Goal: Task Accomplishment & Management: Manage account settings

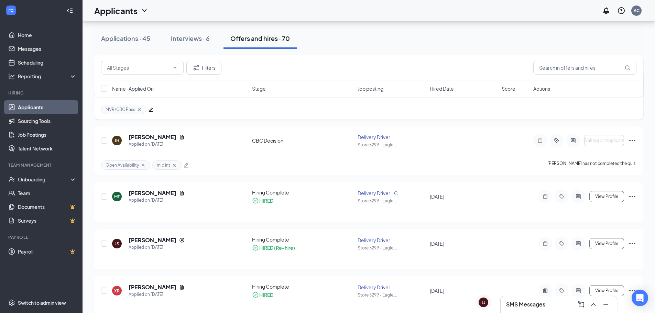
scroll to position [103, 0]
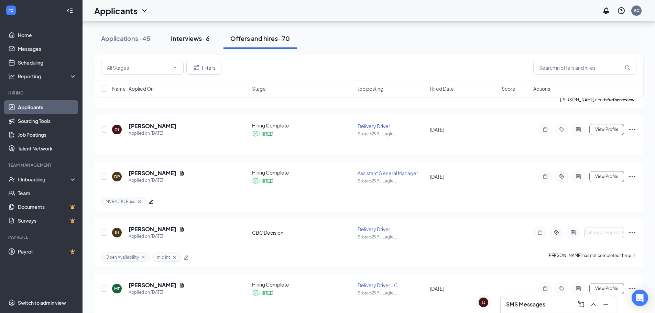
click at [193, 34] on div "Interviews · 6" at bounding box center [190, 38] width 39 height 9
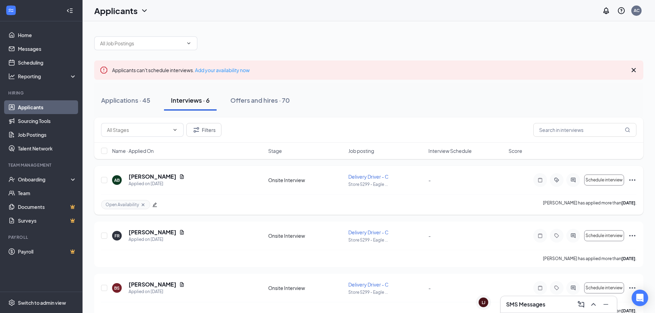
click at [575, 183] on div at bounding box center [573, 180] width 14 height 14
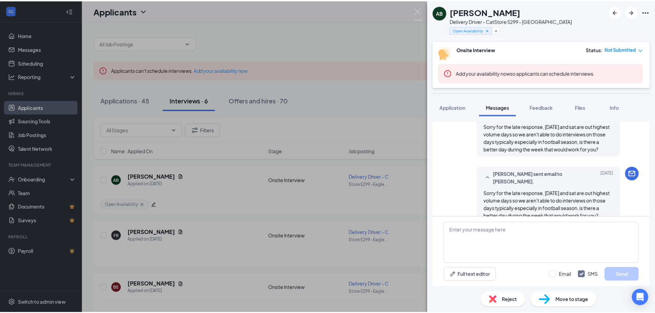
scroll to position [327, 0]
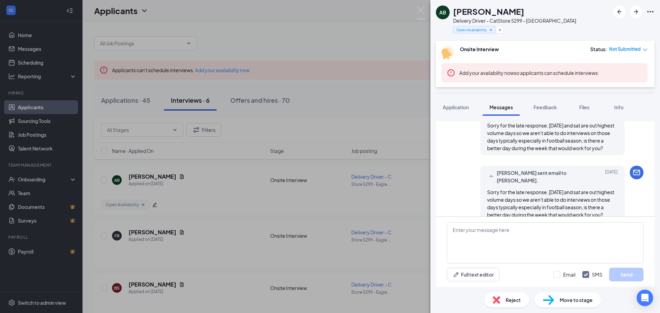
click at [421, 7] on div "AB [PERSON_NAME] Delivery Driver - C at Store 5299 - [GEOGRAPHIC_DATA] Open Ava…" at bounding box center [330, 156] width 660 height 313
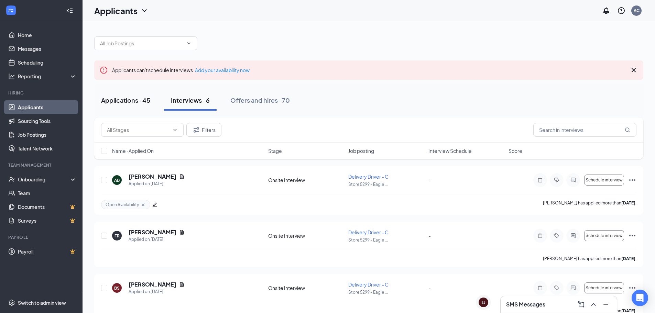
click at [128, 103] on div "Applications · 45" at bounding box center [125, 100] width 49 height 9
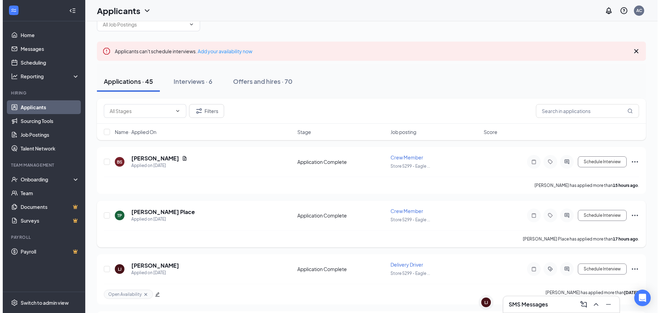
scroll to position [34, 0]
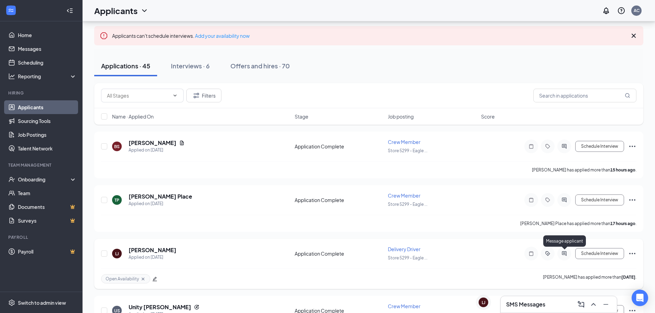
click at [564, 255] on icon "ActiveChat" at bounding box center [563, 253] width 4 height 4
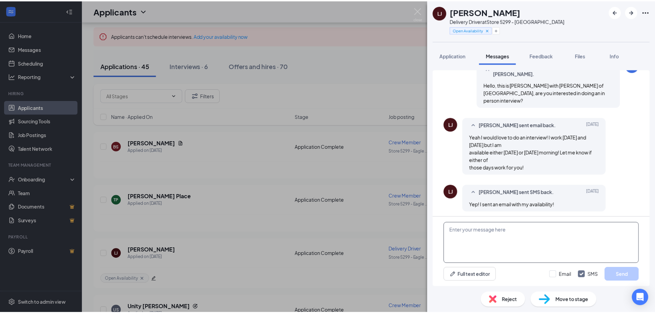
scroll to position [250, 0]
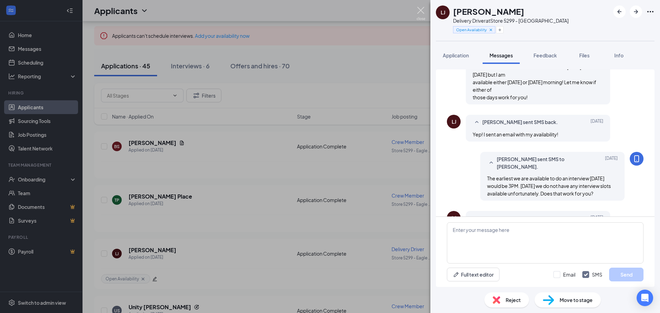
click at [423, 8] on img at bounding box center [420, 13] width 9 height 13
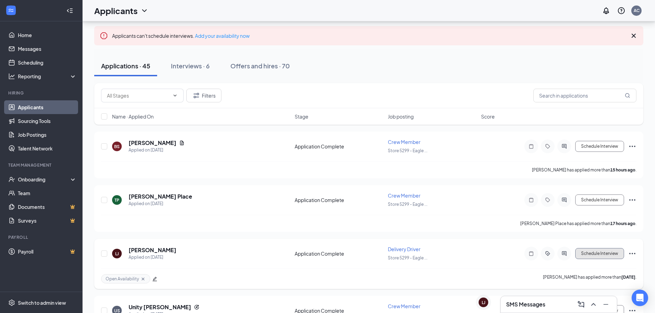
click at [600, 254] on button "Schedule Interview" at bounding box center [599, 253] width 49 height 11
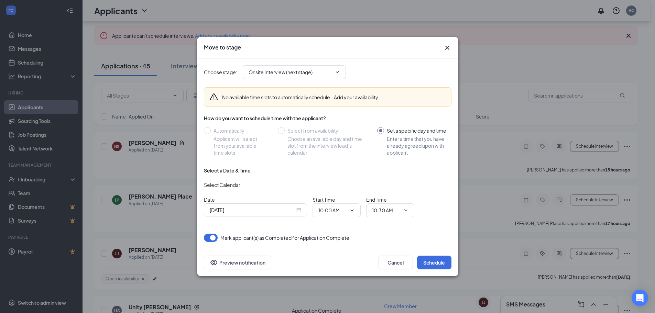
click at [295, 212] on div "[DATE]" at bounding box center [255, 210] width 91 height 8
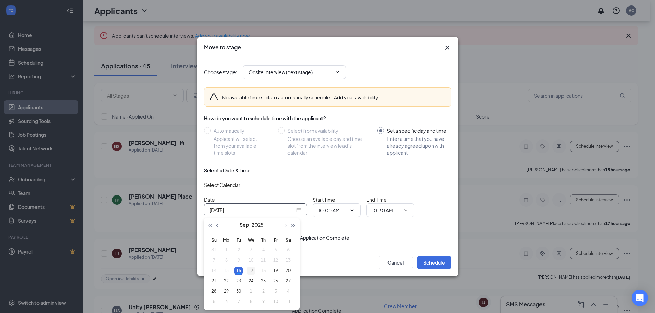
type input "[DATE]"
click at [248, 271] on div "17" at bounding box center [251, 271] width 8 height 8
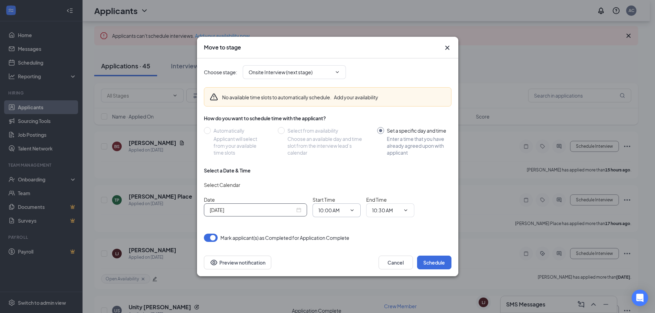
click at [350, 215] on span "10:00 AM" at bounding box center [336, 210] width 48 height 14
click at [353, 212] on icon "ChevronDown" at bounding box center [351, 210] width 5 height 5
click at [334, 211] on input "10:00 AM" at bounding box center [332, 211] width 28 height 8
click at [338, 168] on div "03:00 PM" at bounding box center [334, 165] width 20 height 8
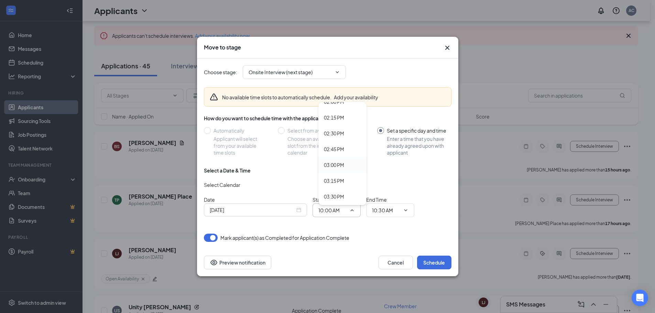
type input "03:00 PM"
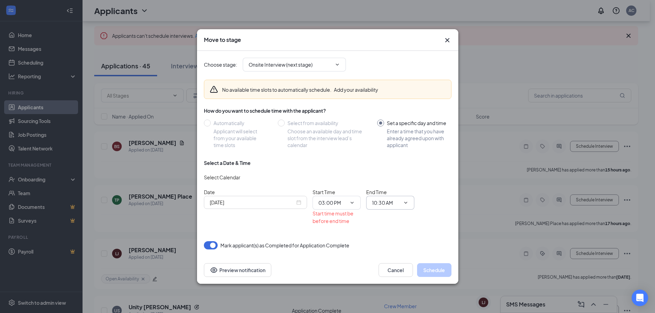
click at [394, 205] on input "10:30 AM" at bounding box center [386, 203] width 28 height 8
click at [396, 157] on div "03:30 PM" at bounding box center [387, 155] width 20 height 8
type input "03:30 PM"
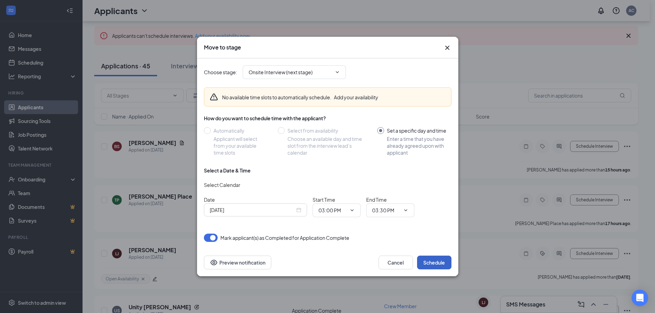
click at [443, 260] on button "Schedule" at bounding box center [434, 263] width 34 height 14
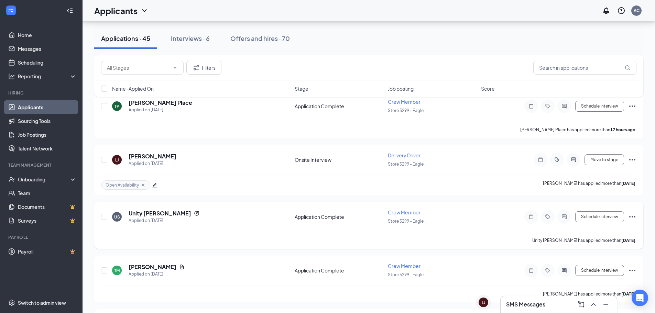
scroll to position [137, 0]
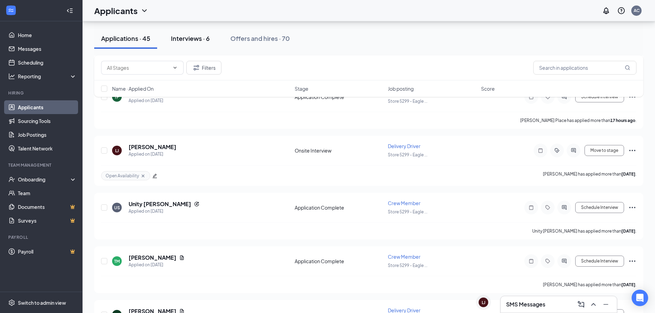
click at [197, 42] on div "Interviews · 6" at bounding box center [190, 38] width 39 height 9
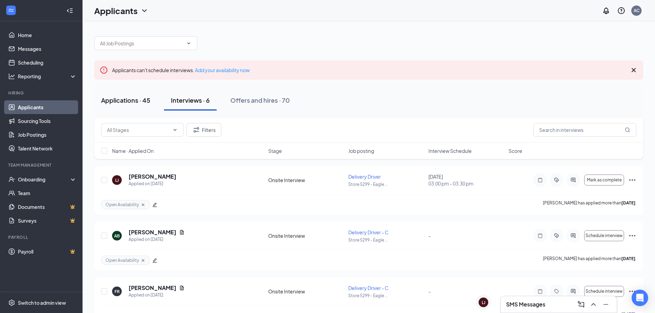
click at [132, 104] on div "Applications · 45" at bounding box center [125, 100] width 49 height 9
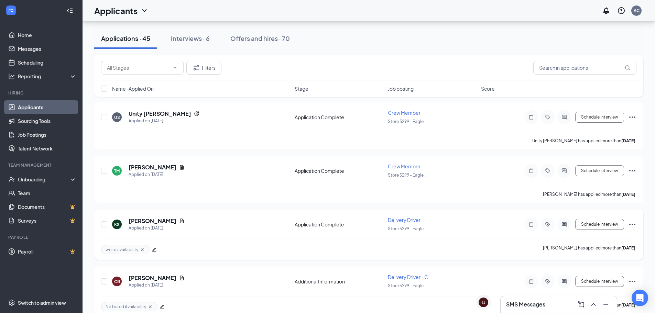
scroll to position [172, 0]
click at [192, 40] on div "Interviews · 6" at bounding box center [190, 38] width 39 height 9
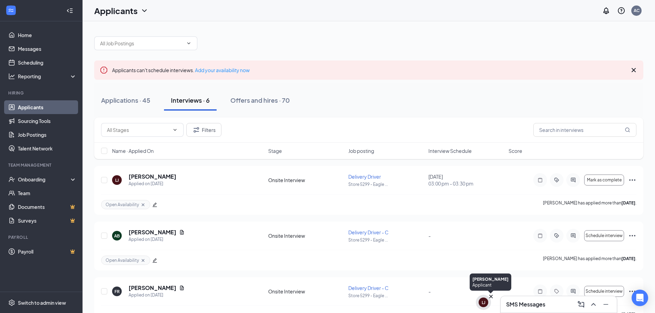
click at [482, 302] on div "LJ" at bounding box center [483, 303] width 4 height 6
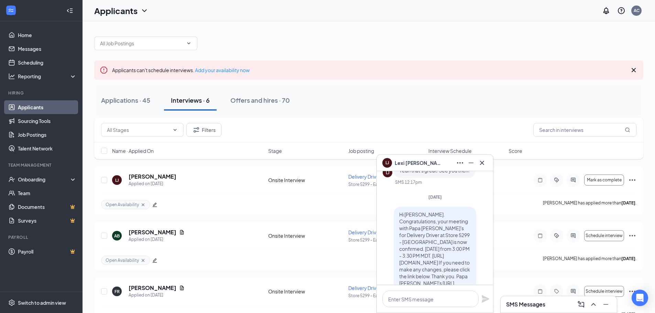
scroll to position [-69, 0]
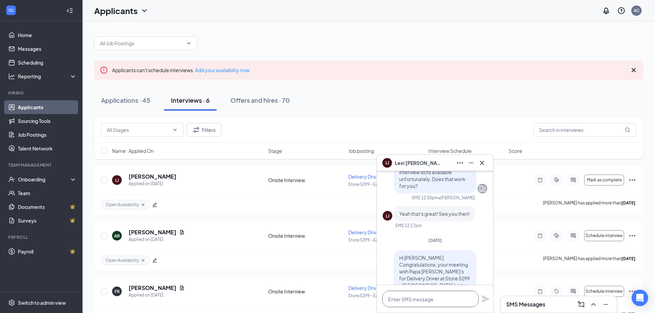
click at [439, 299] on textarea at bounding box center [430, 299] width 96 height 16
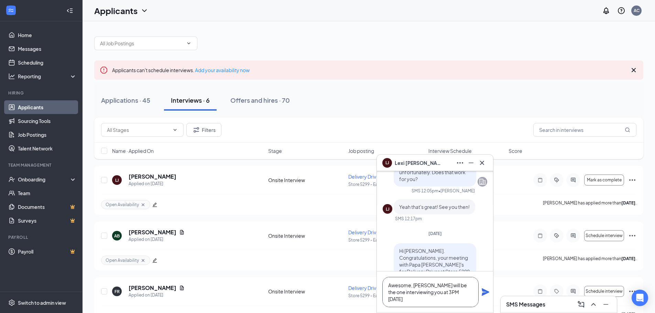
scroll to position [-82, 0]
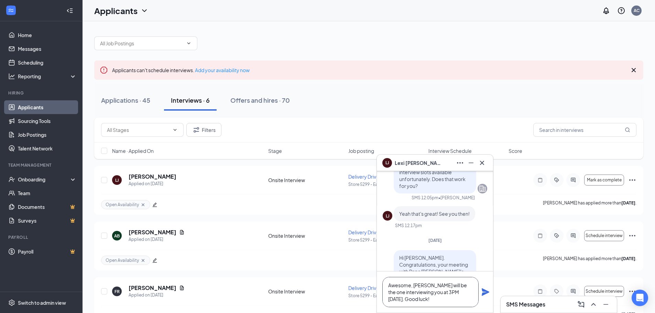
type textarea "Awesome, [PERSON_NAME] will be the one interviewing you at 3PM [DATE]. Good luc…"
click at [486, 294] on icon "Plane" at bounding box center [485, 292] width 8 height 8
click at [436, 163] on div "LJ [PERSON_NAME]" at bounding box center [434, 162] width 105 height 11
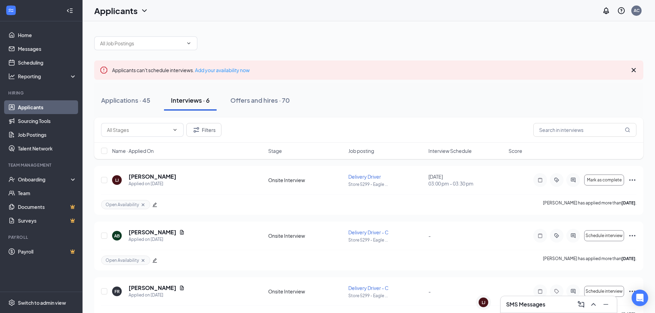
scroll to position [0, 0]
drag, startPoint x: 530, startPoint y: 303, endPoint x: 527, endPoint y: 299, distance: 4.2
click at [530, 303] on h3 "SMS Messages" at bounding box center [525, 305] width 39 height 8
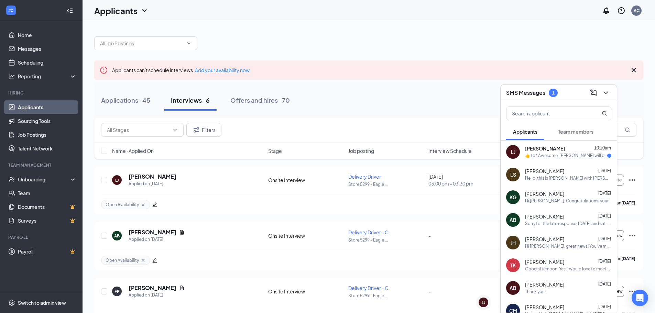
click at [566, 156] on div "​👍​ to “ Awesome, [PERSON_NAME] will be the one interviewing you at 3PM [DATE].…" at bounding box center [566, 156] width 82 height 6
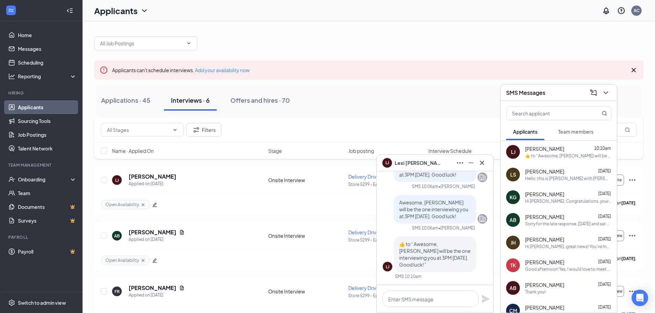
click at [561, 91] on div "SMS Messages" at bounding box center [558, 92] width 105 height 11
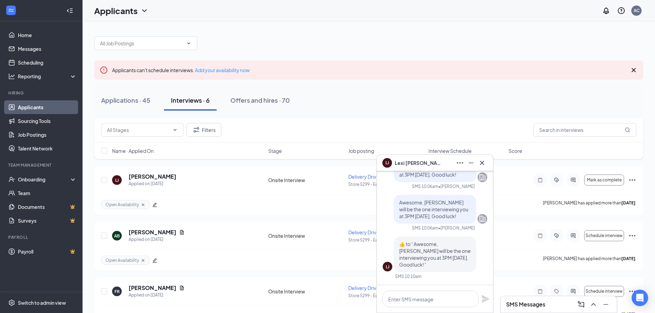
click at [441, 168] on div "LJ [PERSON_NAME]" at bounding box center [434, 162] width 105 height 11
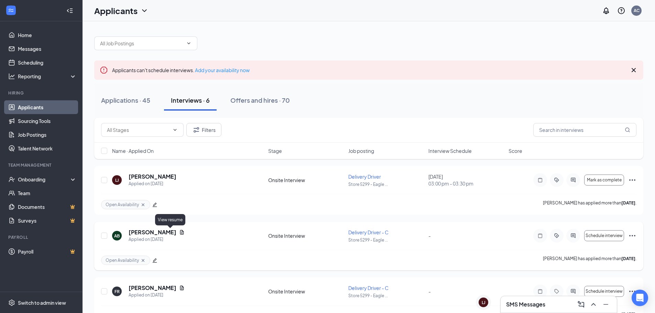
click at [180, 234] on icon "Document" at bounding box center [182, 232] width 4 height 4
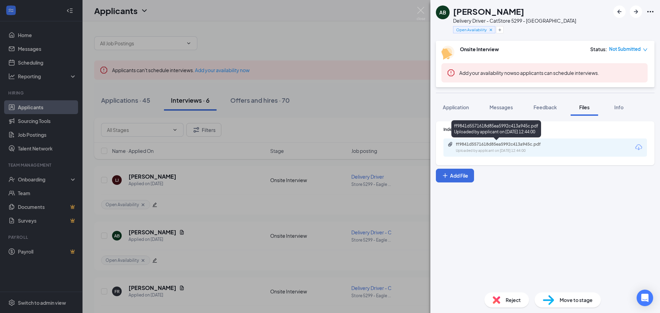
click at [496, 145] on div "ff9841d5571618d85ea5992c413a945c.pdf" at bounding box center [504, 144] width 96 height 5
click at [416, 11] on div "AB [PERSON_NAME] Delivery Driver - C at Store 5299 - [GEOGRAPHIC_DATA] Open Ava…" at bounding box center [330, 156] width 660 height 313
